Goal: Navigation & Orientation: Go to known website

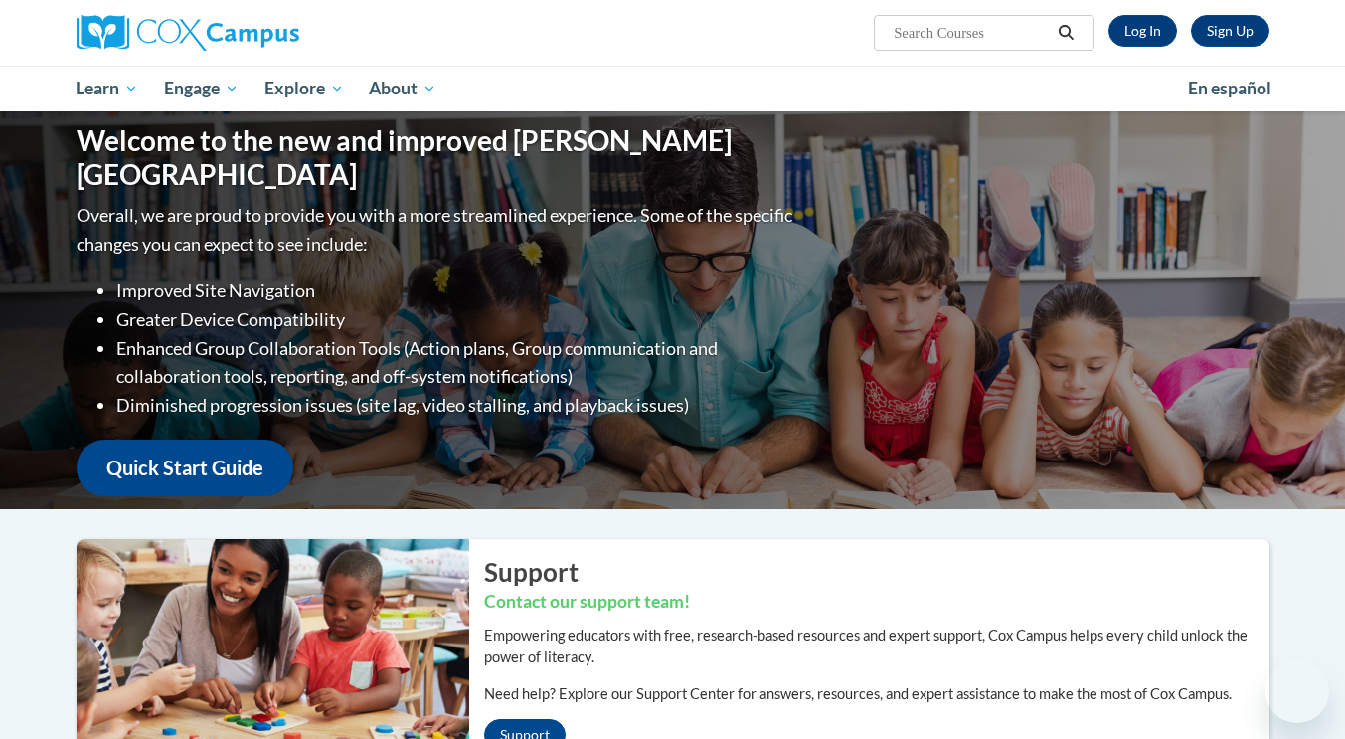
click at [1150, 34] on link "Log In" at bounding box center [1143, 31] width 69 height 32
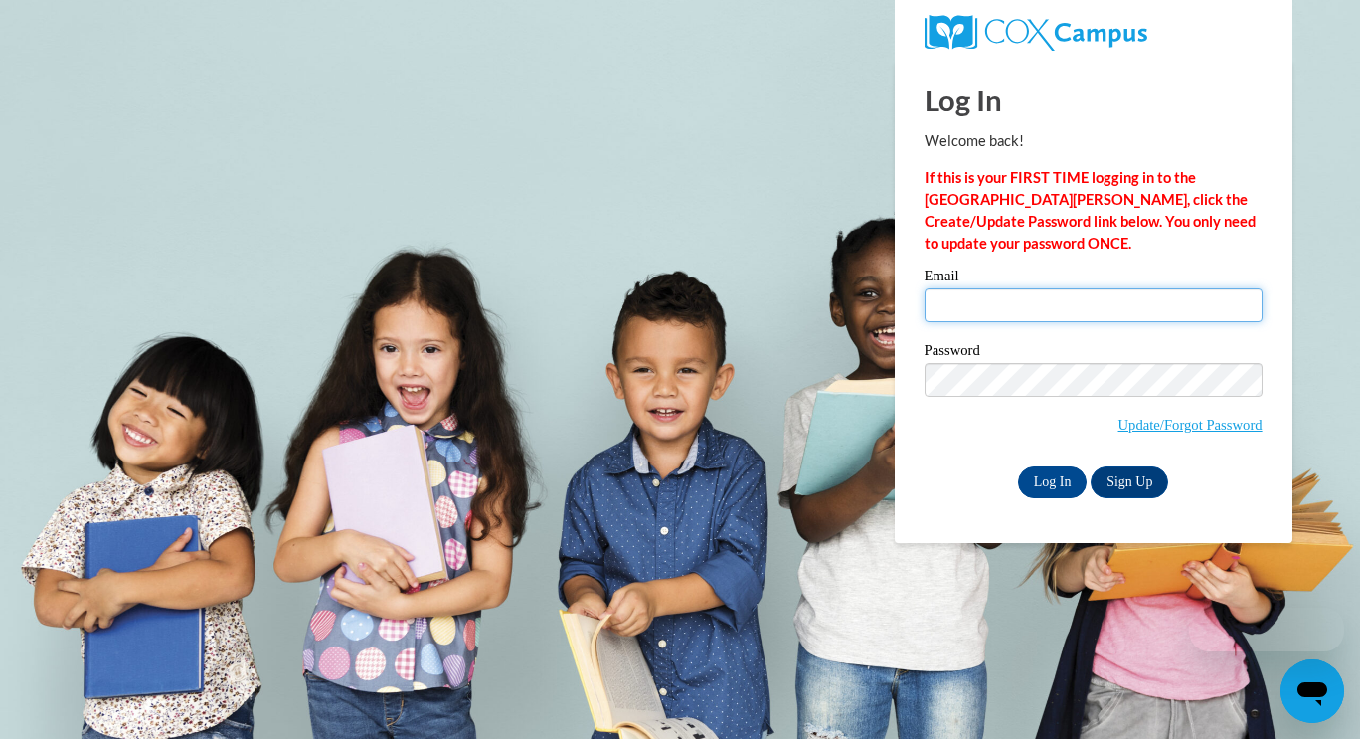
type input "admin@agile.net"
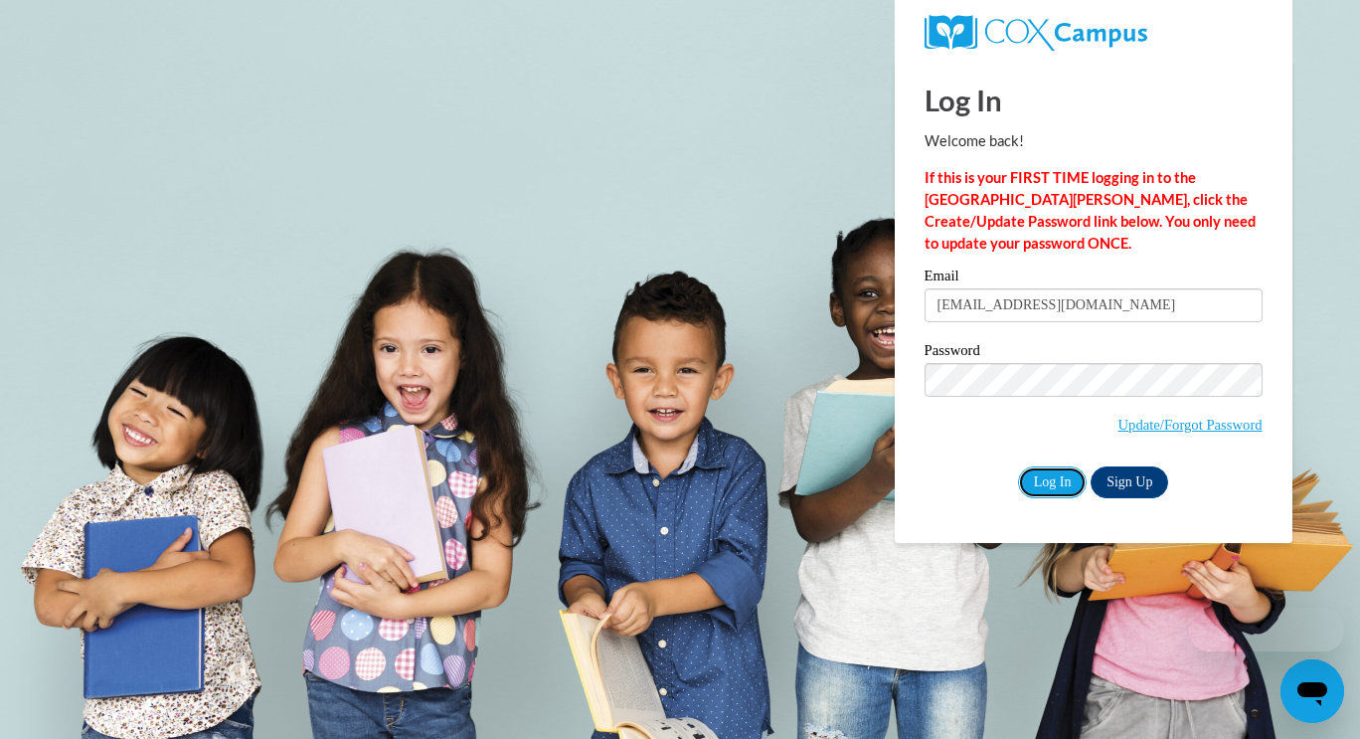
click at [1054, 481] on input "Log In" at bounding box center [1053, 482] width 70 height 32
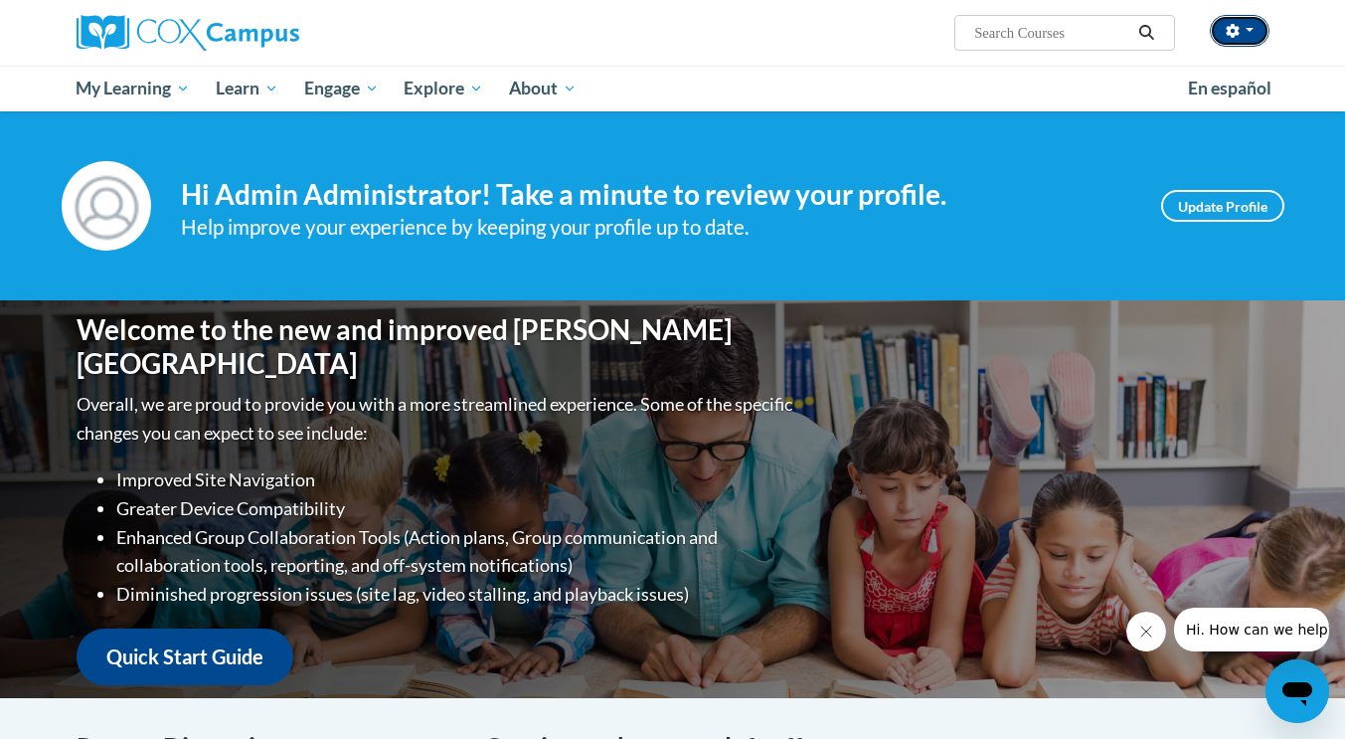
drag, startPoint x: 1248, startPoint y: 38, endPoint x: 1247, endPoint y: 48, distance: 10.0
click at [1248, 38] on button "button" at bounding box center [1240, 31] width 60 height 32
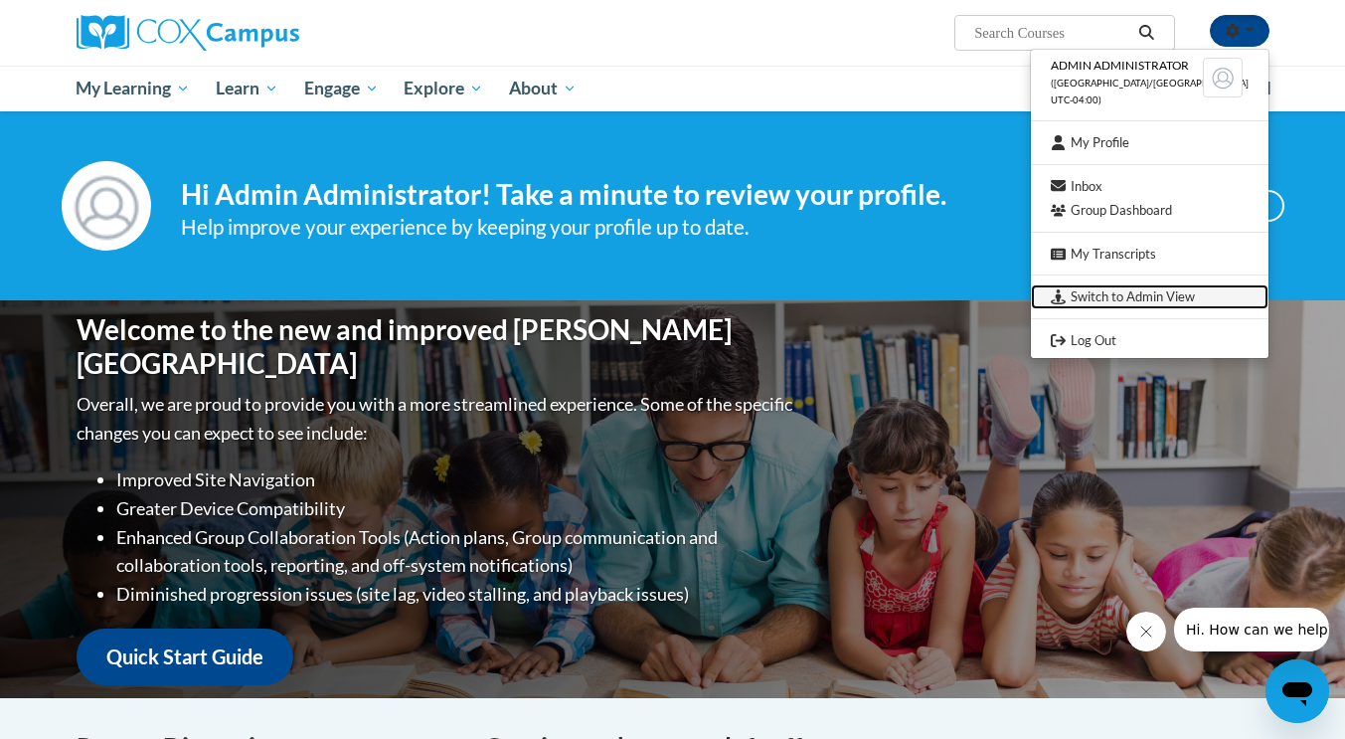
click at [1131, 290] on link "Switch to Admin View" at bounding box center [1150, 296] width 238 height 25
